Goal: Check status: Check status

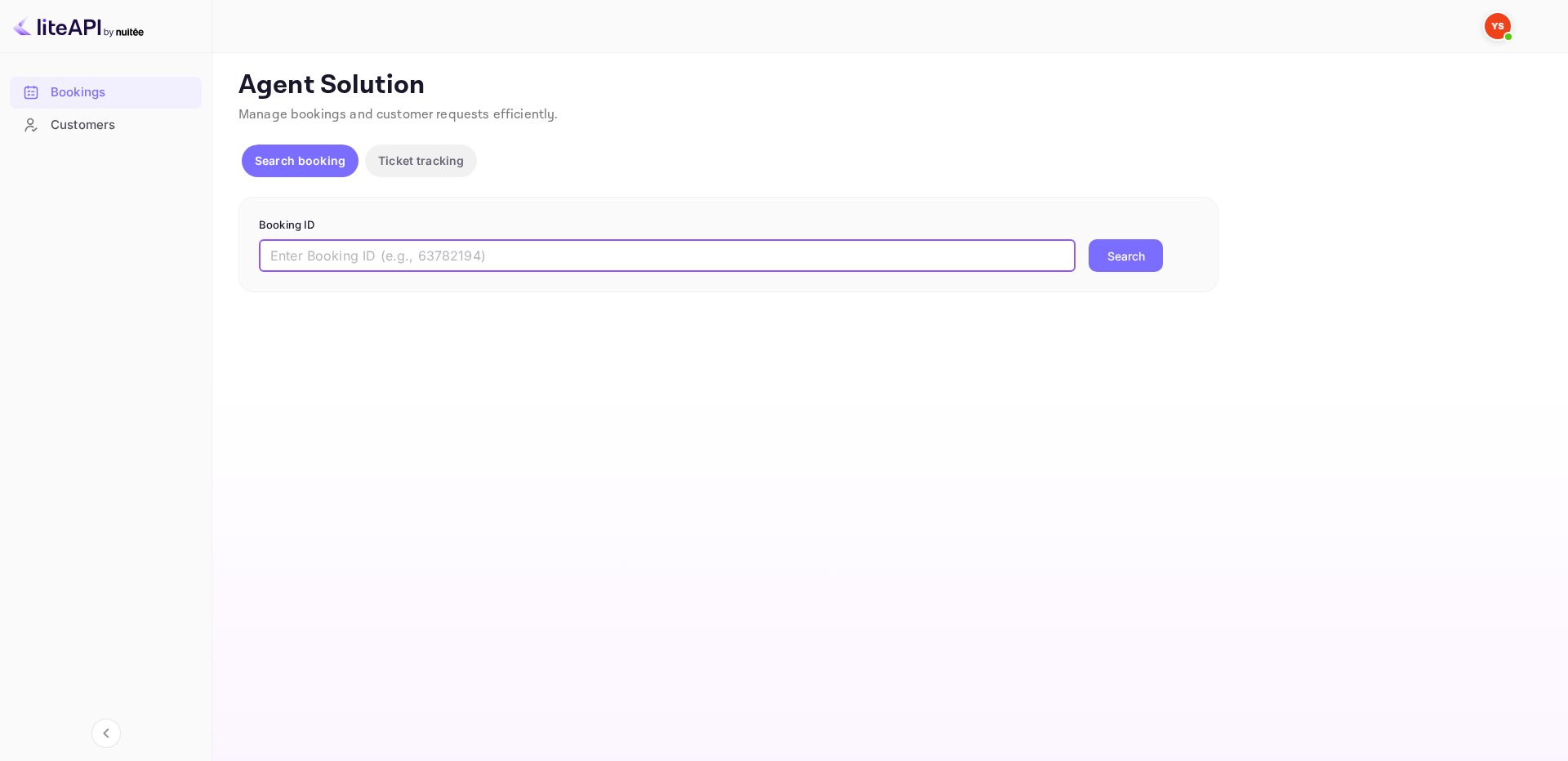
click at [962, 260] on input "text" at bounding box center [667, 256] width 817 height 33
paste input "9634168"
drag, startPoint x: 278, startPoint y: 254, endPoint x: 227, endPoint y: 254, distance: 51.0
click at [227, 254] on div "Unsaved Changes Ticket Affiliate URL [URL][DOMAIN_NAME] Business partner name N…" at bounding box center [880, 173] width 1337 height 240
type input "9634168"
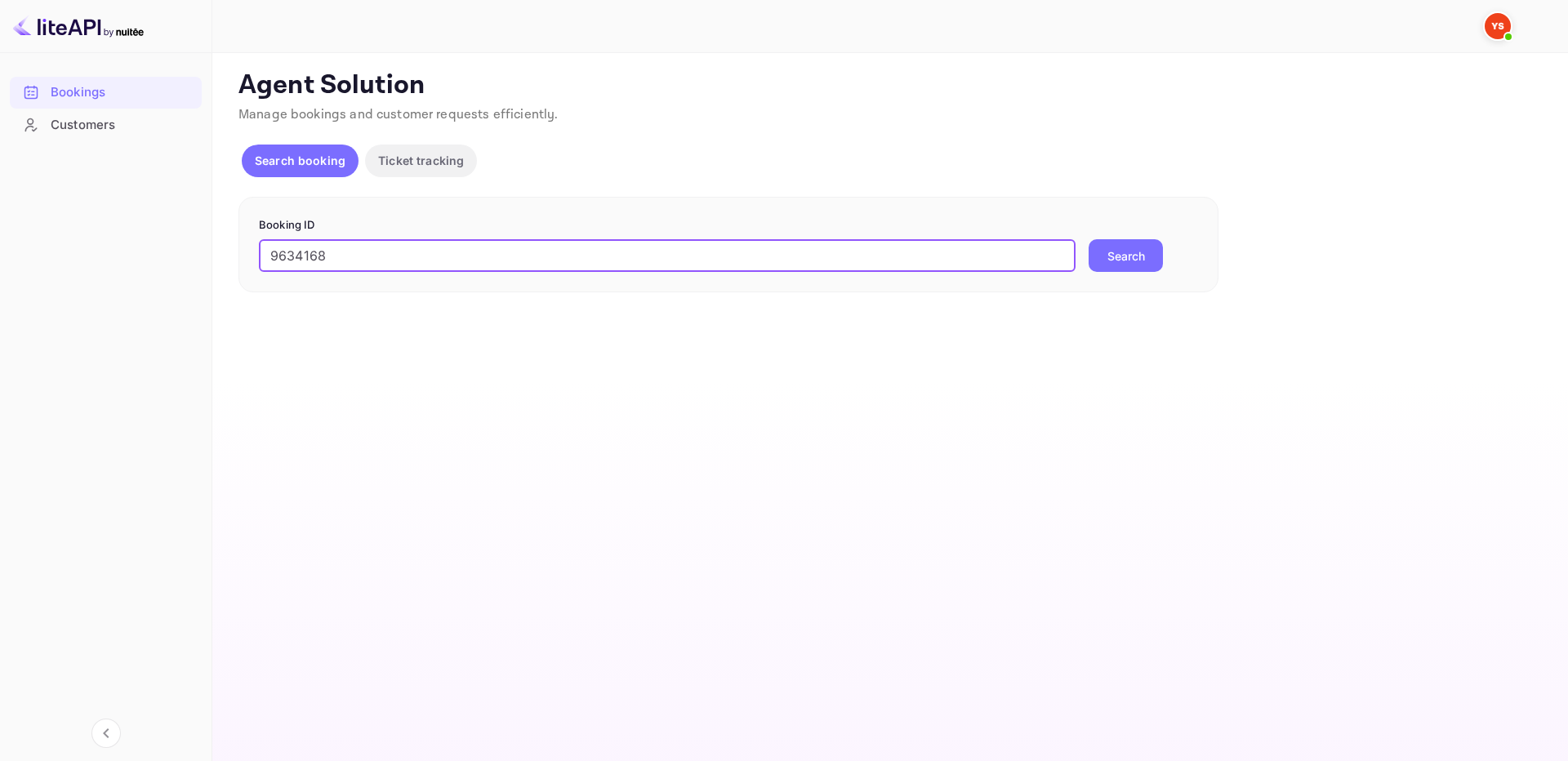
click at [1119, 251] on button "Search" at bounding box center [1126, 256] width 74 height 33
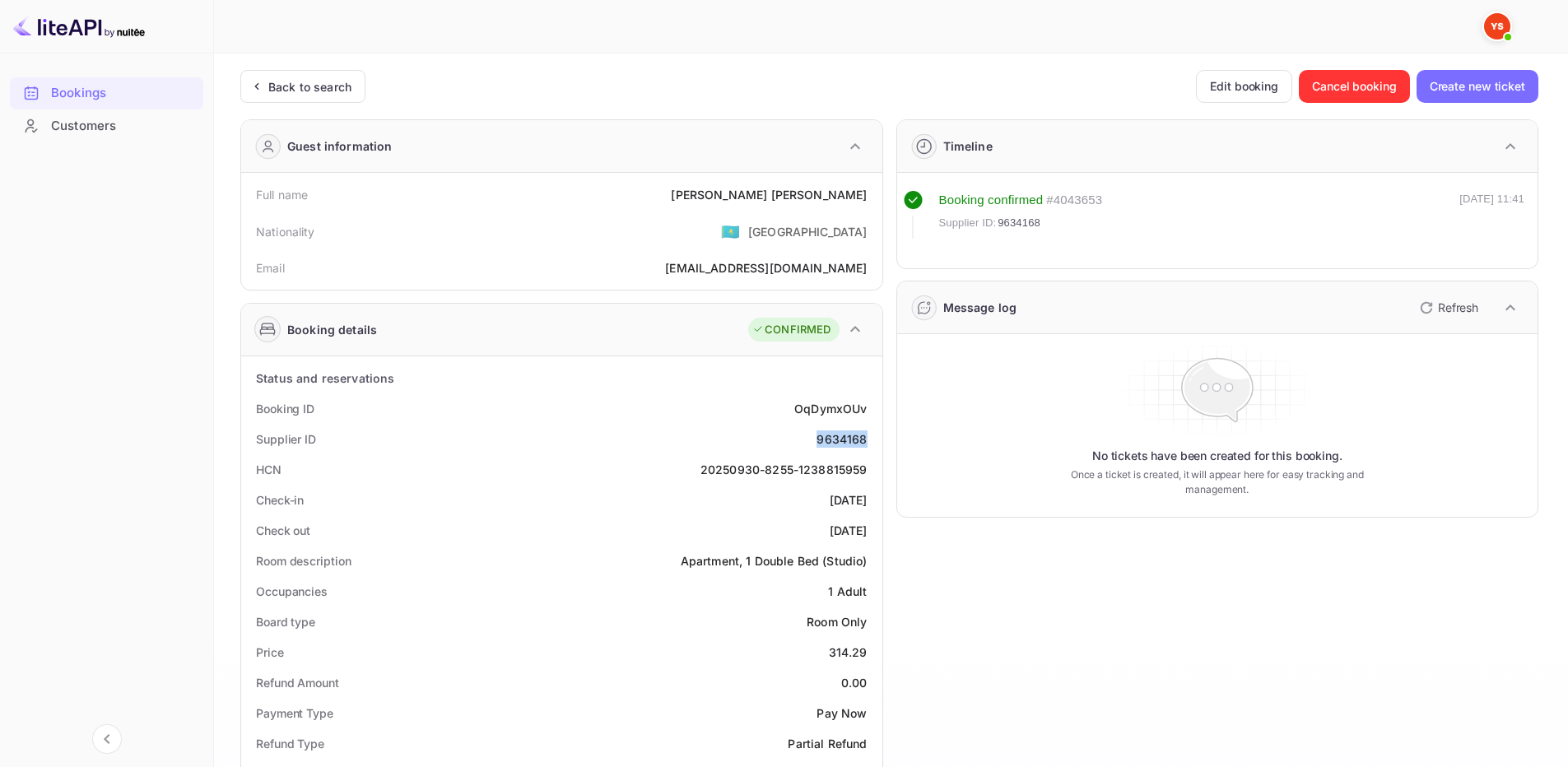
drag, startPoint x: 811, startPoint y: 437, endPoint x: 866, endPoint y: 442, distance: 55.2
click at [866, 442] on div "Supplier ID 9634168" at bounding box center [562, 439] width 628 height 31
copy div "9634168"
drag, startPoint x: 732, startPoint y: 199, endPoint x: 869, endPoint y: 200, distance: 137.0
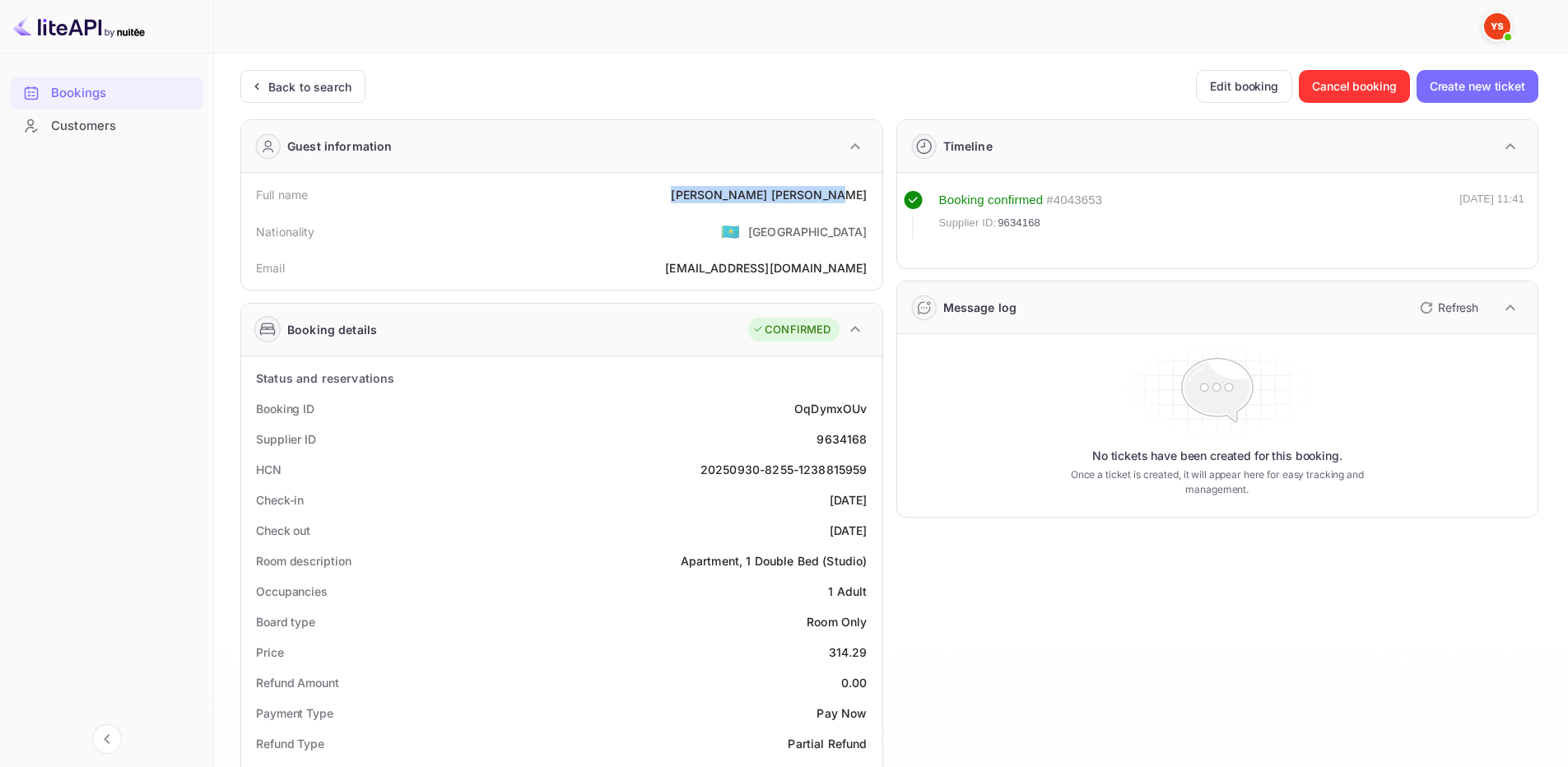
click at [869, 200] on div "Full name [PERSON_NAME]" at bounding box center [562, 194] width 628 height 31
copy div "[PERSON_NAME]"
drag, startPoint x: 828, startPoint y: 653, endPoint x: 867, endPoint y: 649, distance: 39.2
click at [867, 649] on div "Price 314.29" at bounding box center [562, 652] width 628 height 31
copy div "314.29"
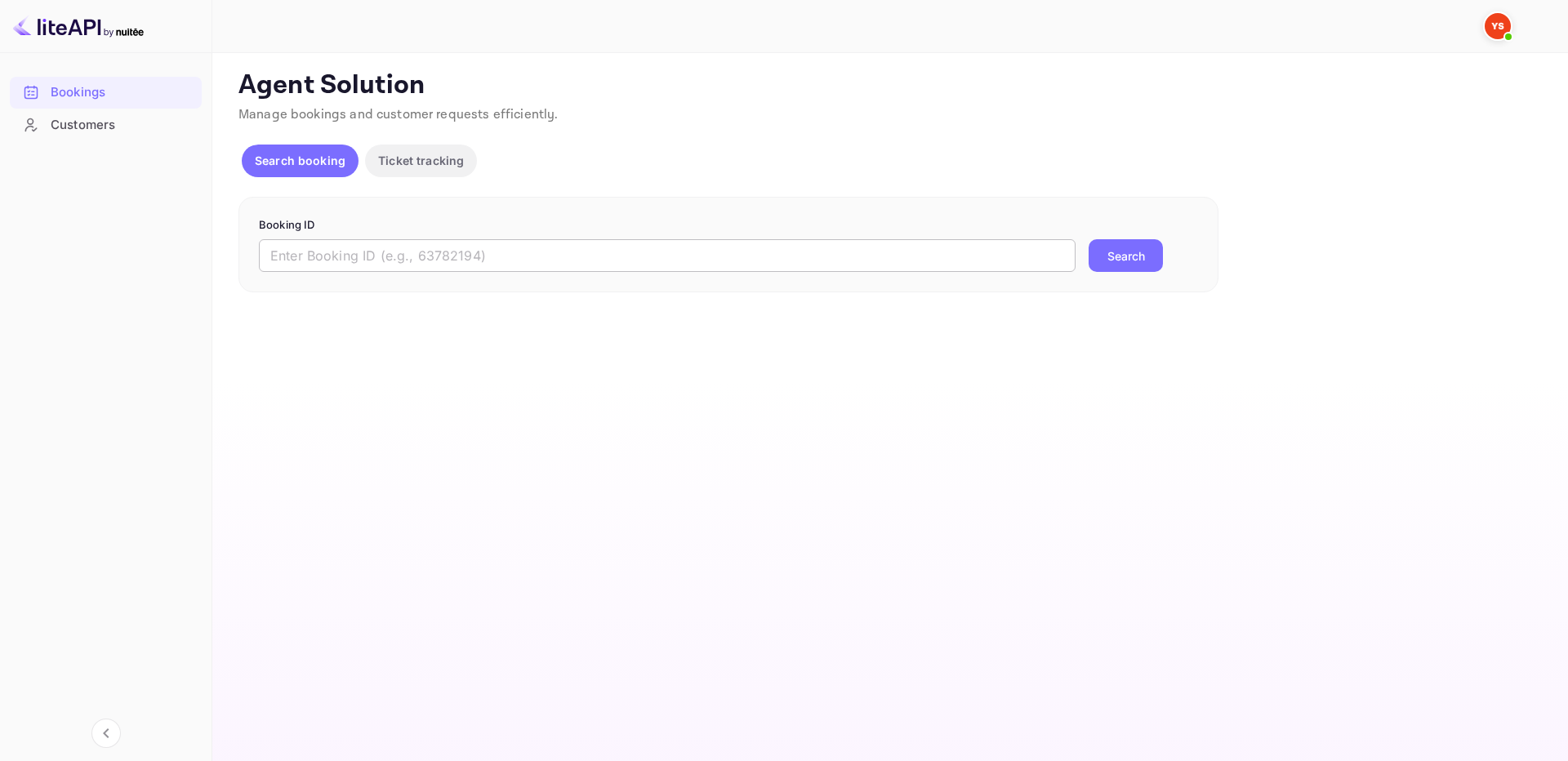
click at [868, 256] on input "text" at bounding box center [667, 256] width 817 height 33
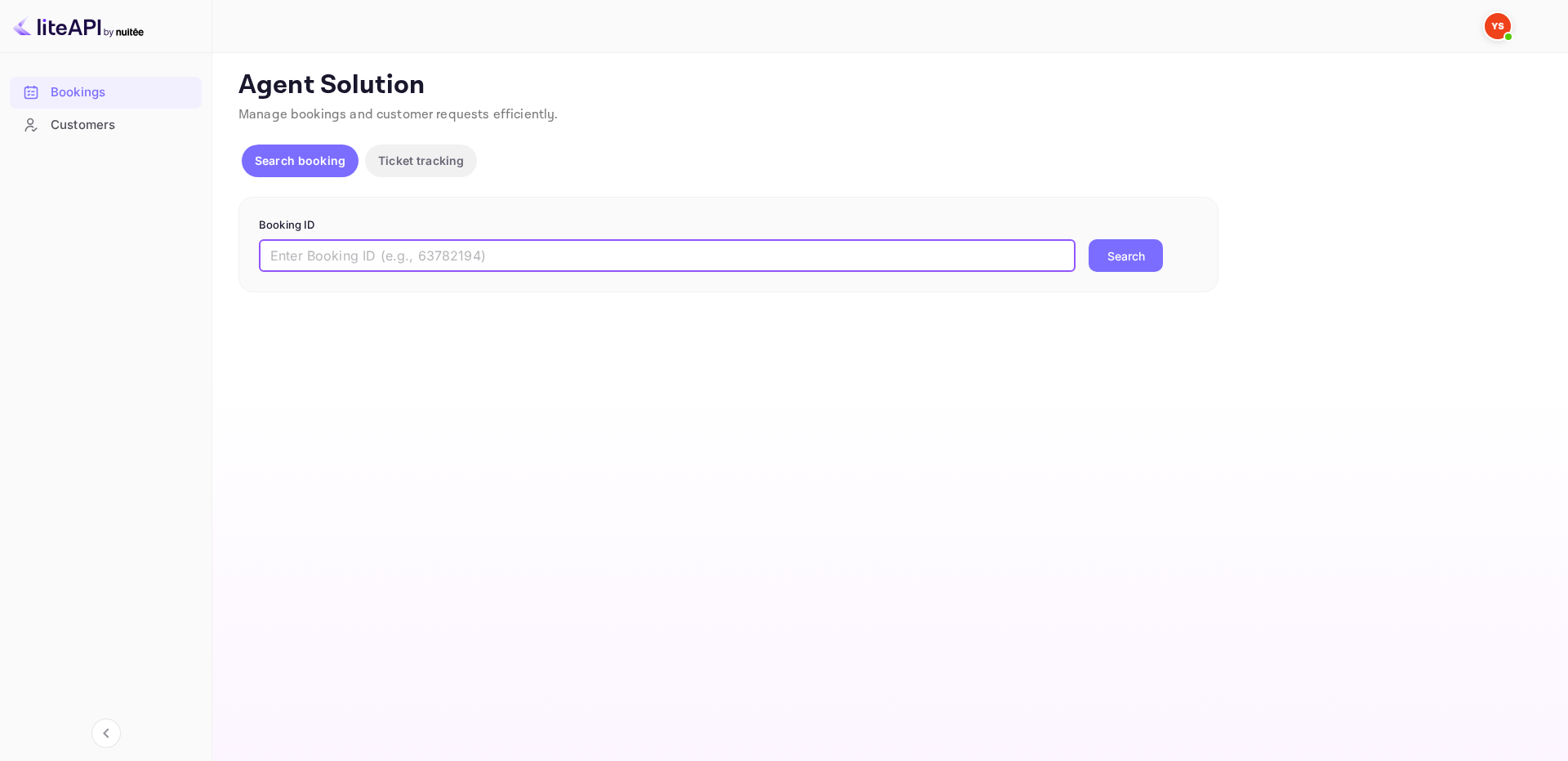
paste input "9655835"
type input "9655835"
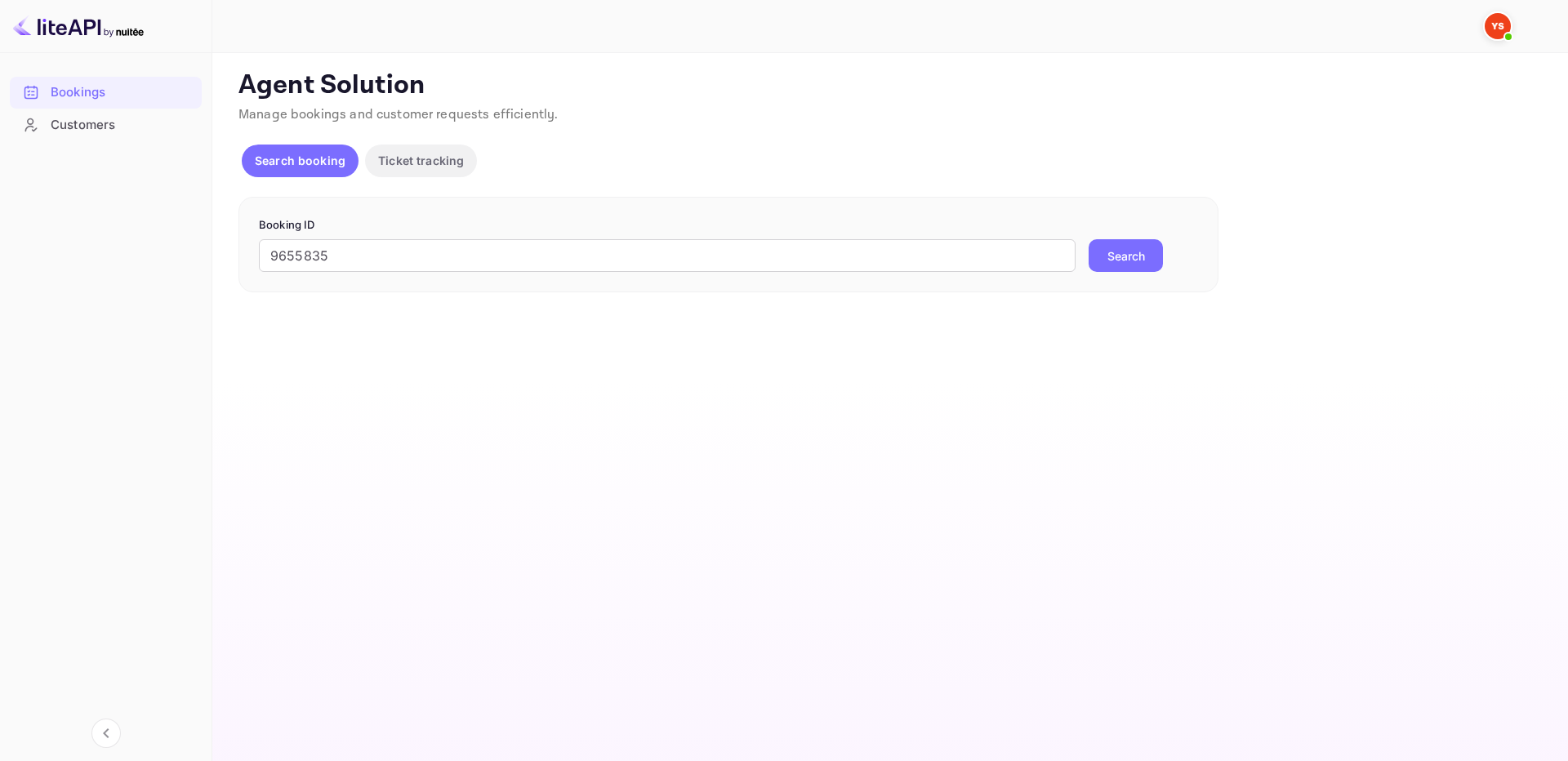
click at [1136, 253] on button "Search" at bounding box center [1126, 256] width 74 height 33
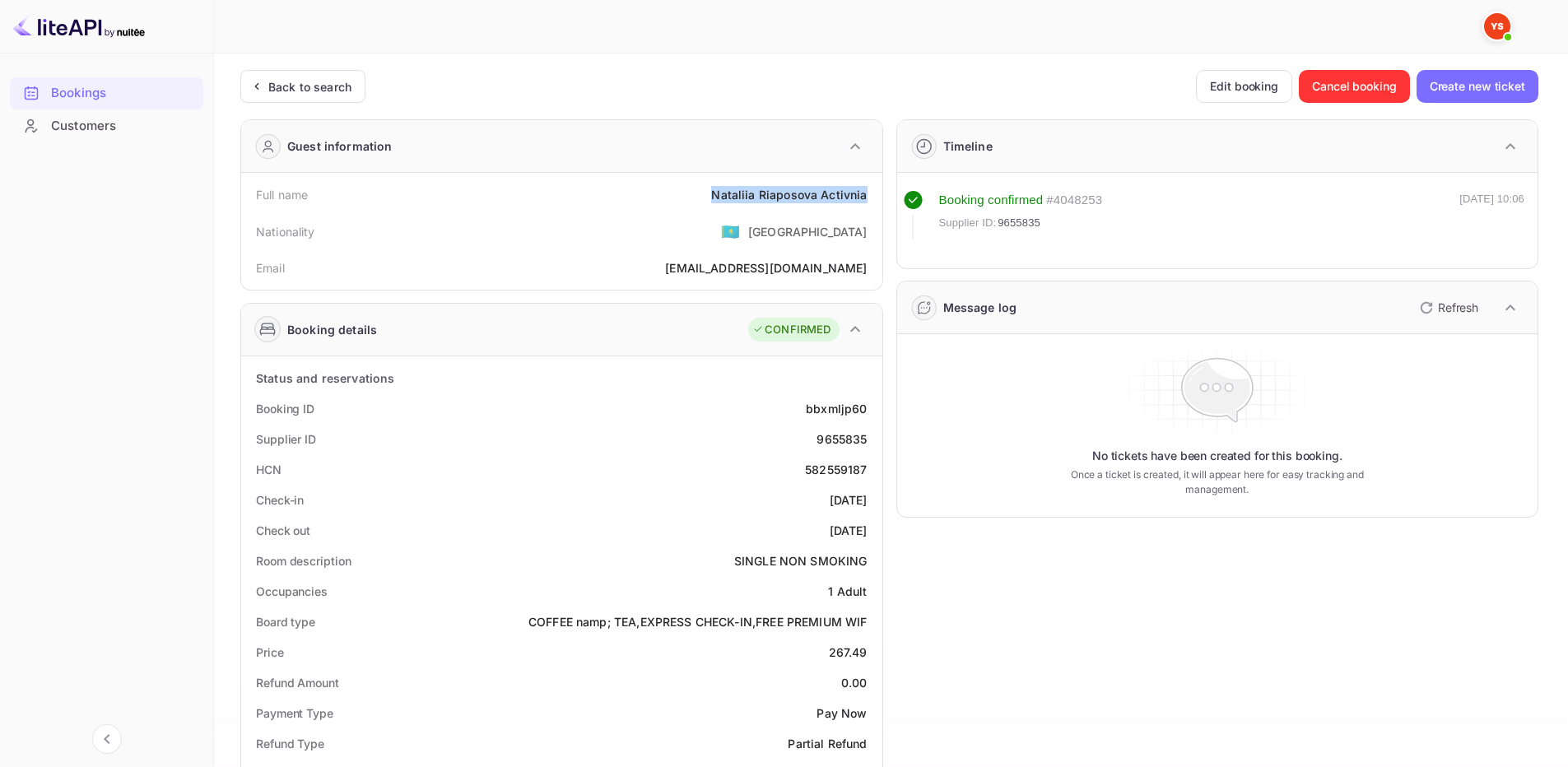
drag, startPoint x: 708, startPoint y: 197, endPoint x: 871, endPoint y: 193, distance: 163.0
click at [871, 193] on div "Full name [PERSON_NAME] Activnia" at bounding box center [562, 194] width 628 height 31
copy div "Nataliia Riaposova Activnia"
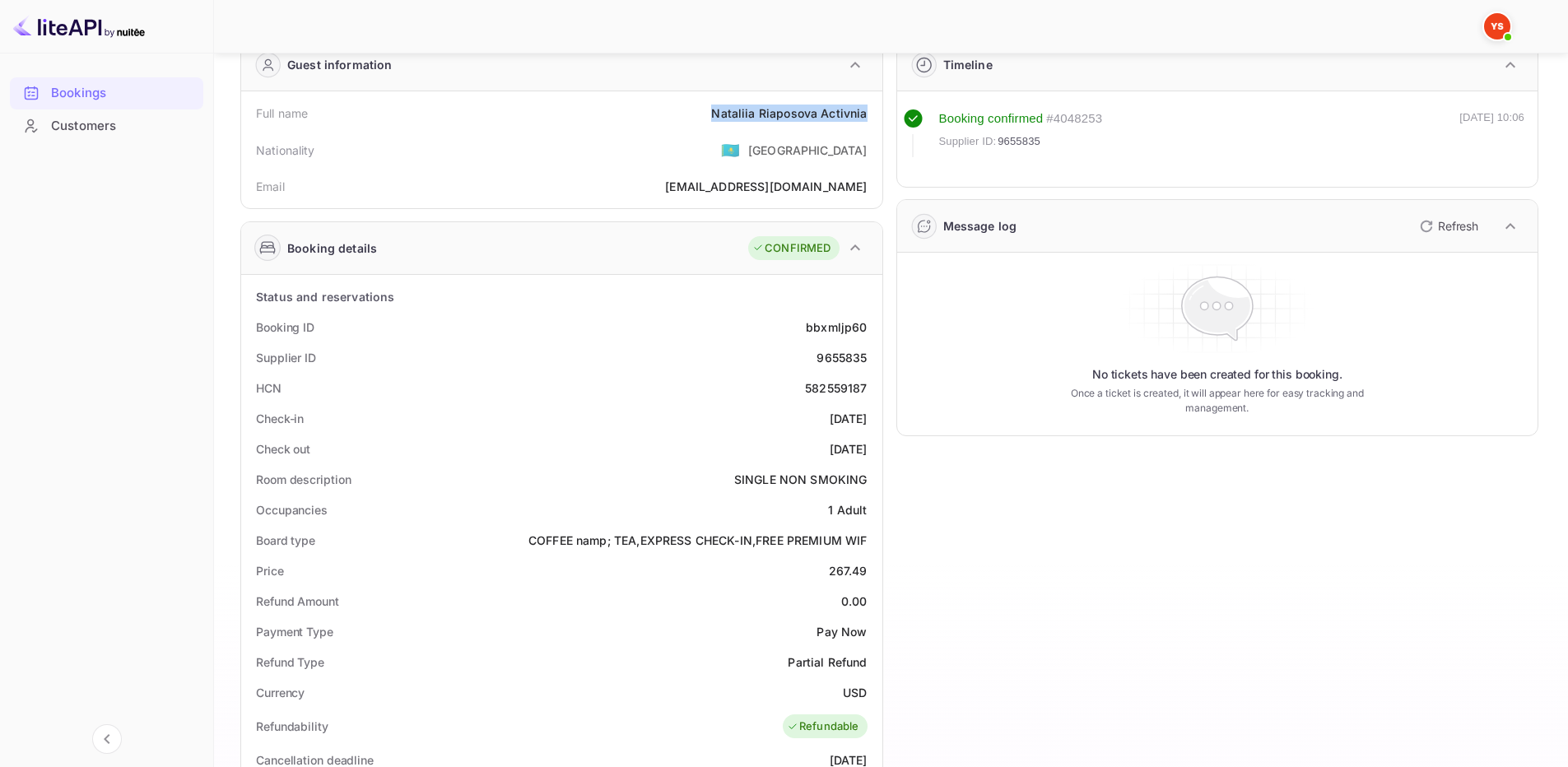
scroll to position [82, 0]
drag, startPoint x: 833, startPoint y: 575, endPoint x: 868, endPoint y: 572, distance: 35.1
click at [868, 572] on div "Price 267.49" at bounding box center [562, 570] width 628 height 31
copy div "267.49"
